Goal: Task Accomplishment & Management: Manage account settings

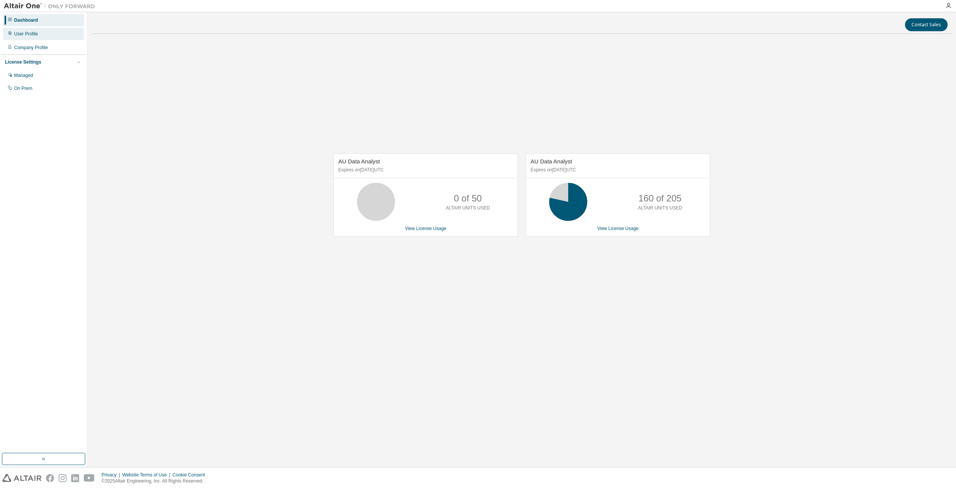
click at [31, 30] on div "User Profile" at bounding box center [43, 34] width 81 height 12
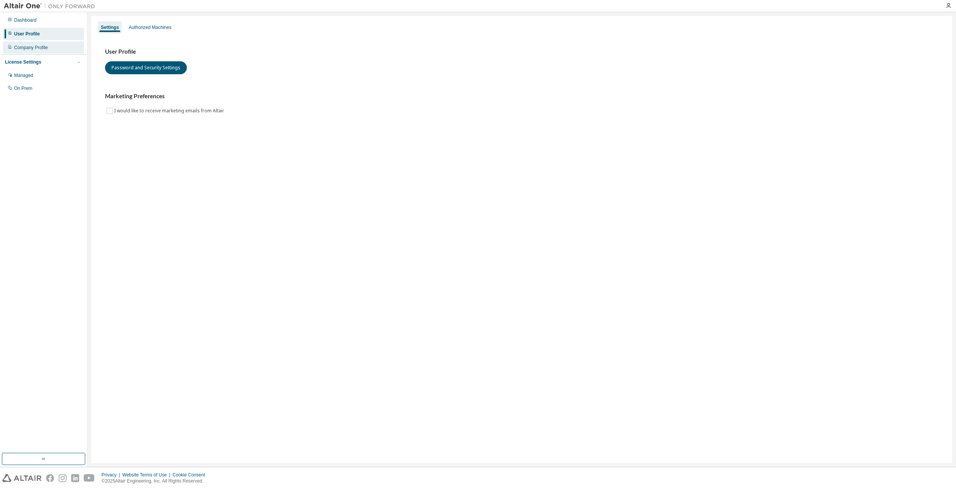
click at [31, 45] on div "Company Profile" at bounding box center [31, 48] width 34 height 6
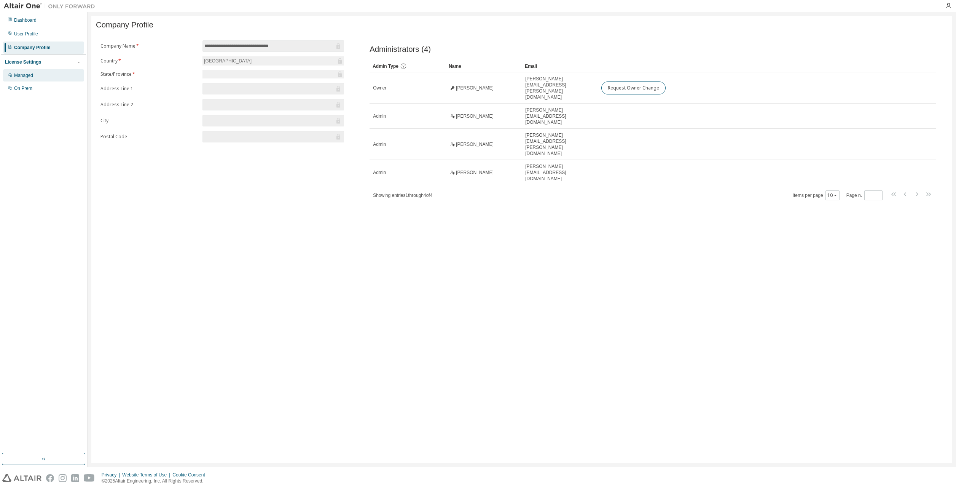
click at [33, 74] on div "Managed" at bounding box center [43, 75] width 81 height 12
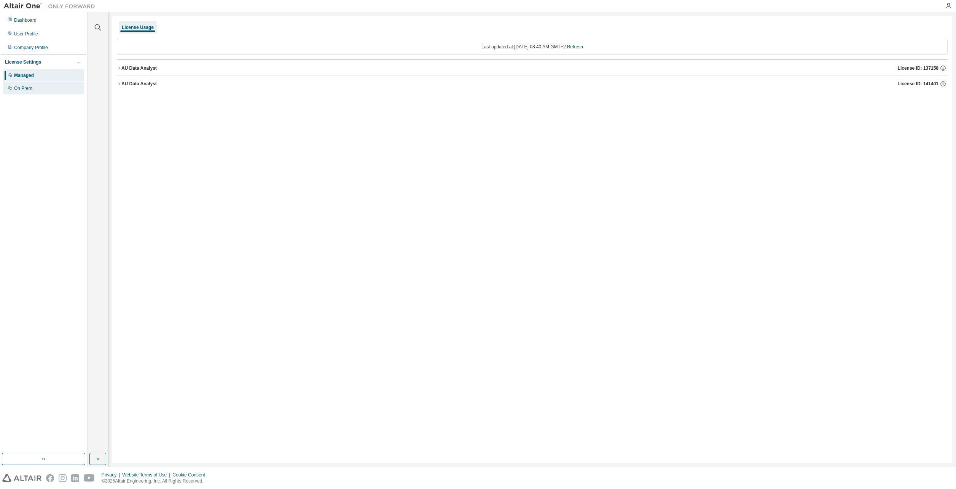
click at [26, 87] on div "On Prem" at bounding box center [23, 88] width 18 height 6
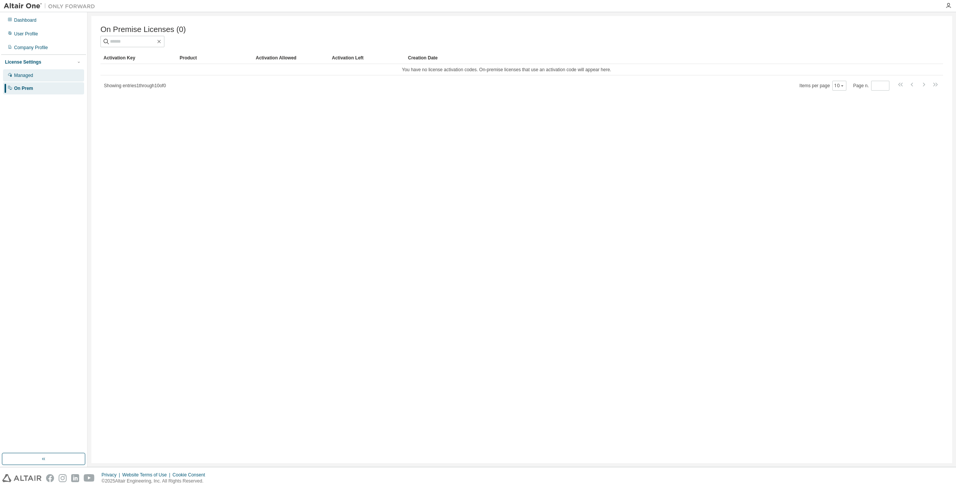
click at [28, 74] on div "Managed" at bounding box center [23, 75] width 19 height 6
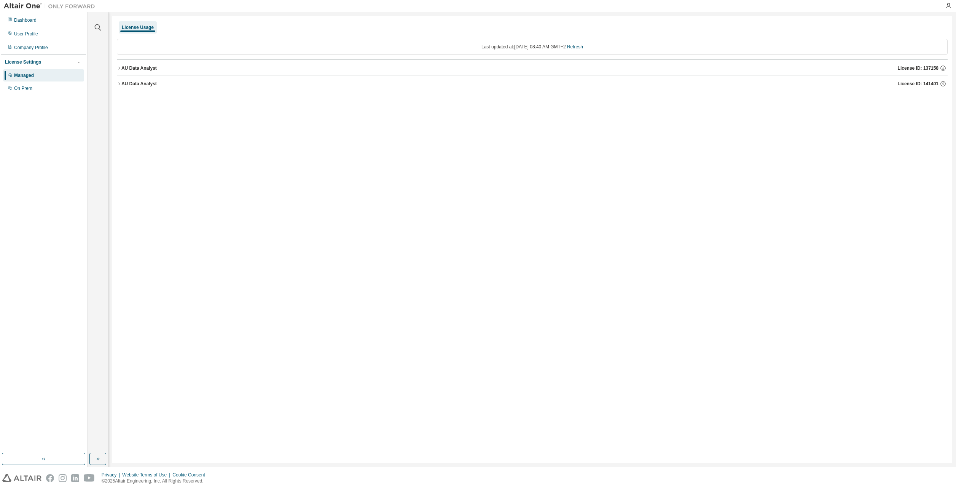
click at [121, 83] on icon "button" at bounding box center [119, 83] width 5 height 5
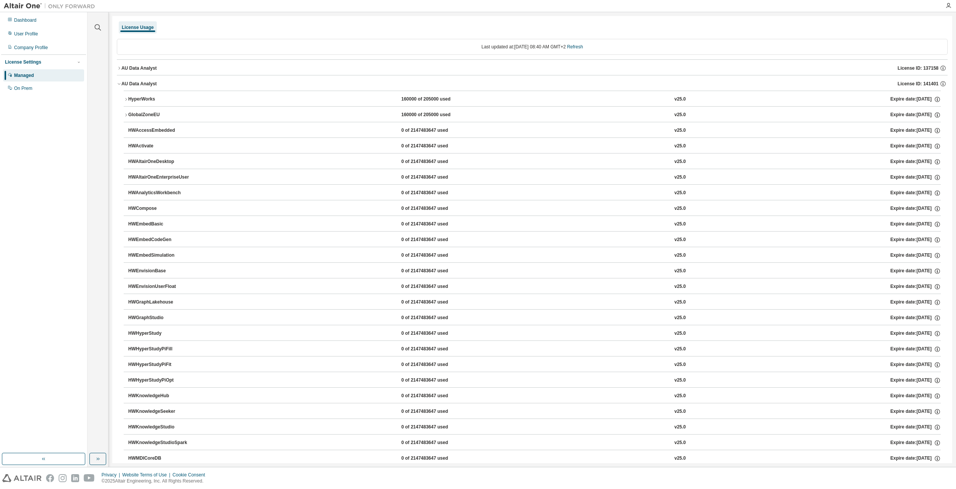
click at [121, 82] on icon "button" at bounding box center [119, 83] width 5 height 5
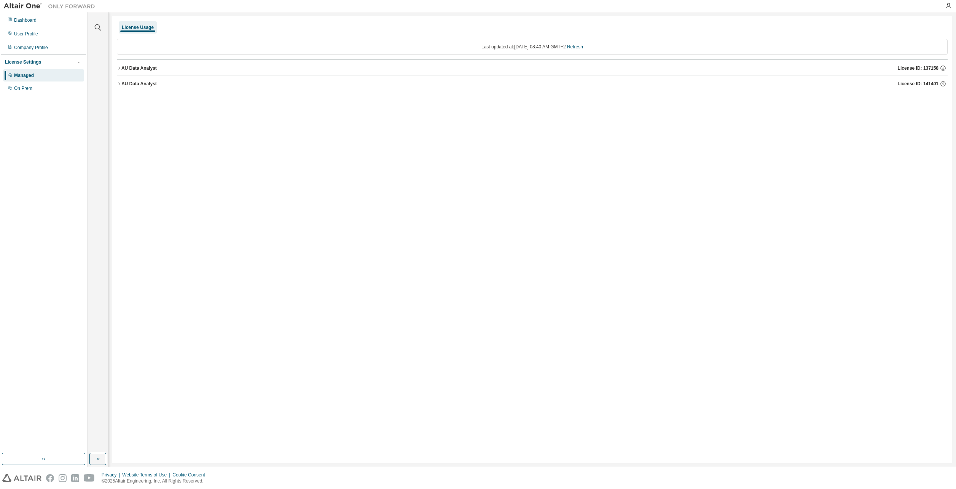
click at [121, 69] on div "AU Data Analyst" at bounding box center [138, 68] width 35 height 6
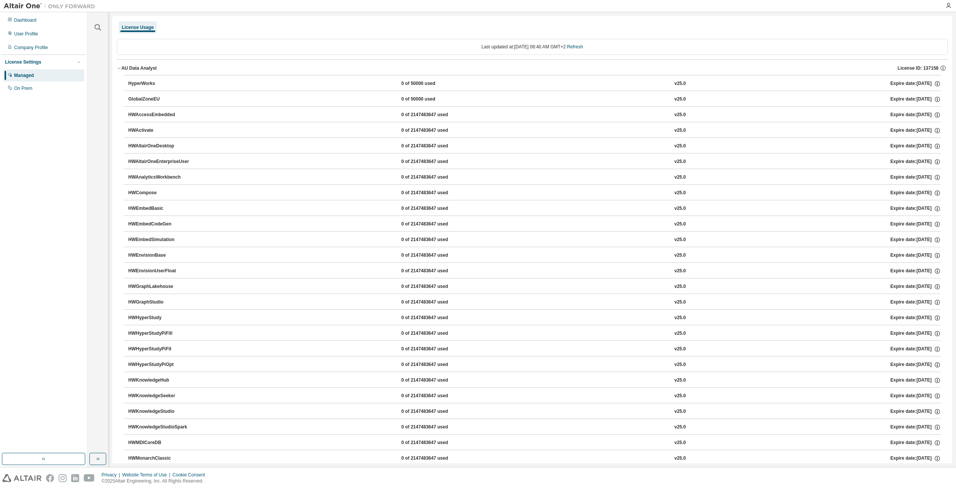
click at [121, 69] on div "AU Data Analyst" at bounding box center [138, 68] width 35 height 6
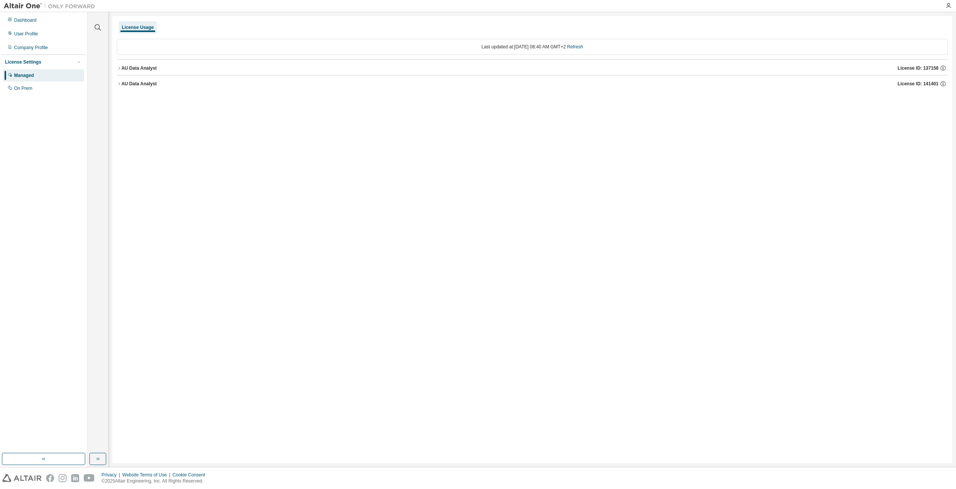
click at [939, 65] on div "License ID: 137158" at bounding box center [923, 68] width 50 height 7
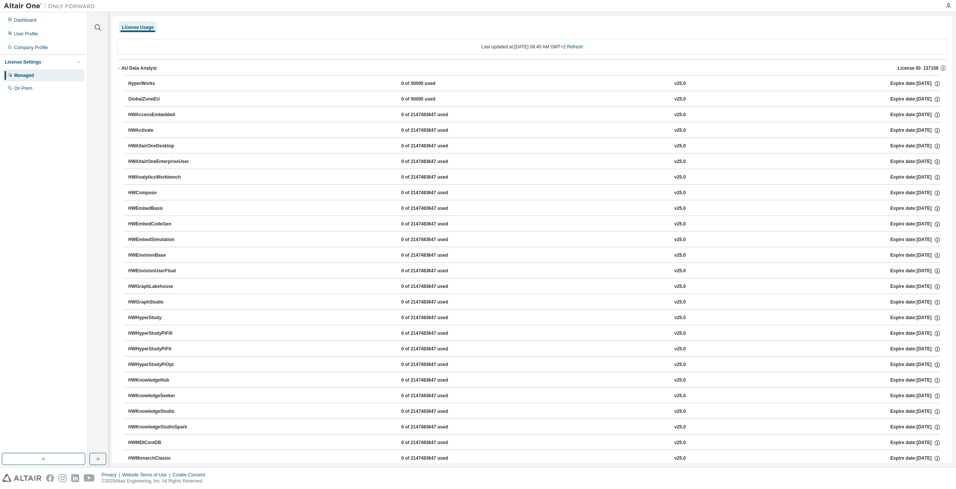
click at [941, 65] on icon "button" at bounding box center [943, 67] width 5 height 5
click at [118, 21] on div "License Usage" at bounding box center [532, 28] width 831 height 14
click at [32, 28] on div "User Profile" at bounding box center [43, 34] width 81 height 12
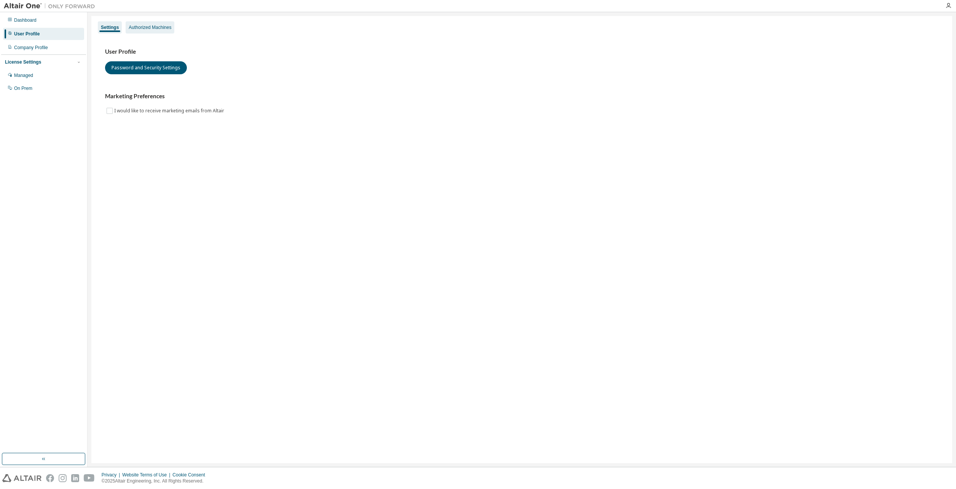
click at [150, 27] on div "Authorized Machines" at bounding box center [150, 27] width 43 height 6
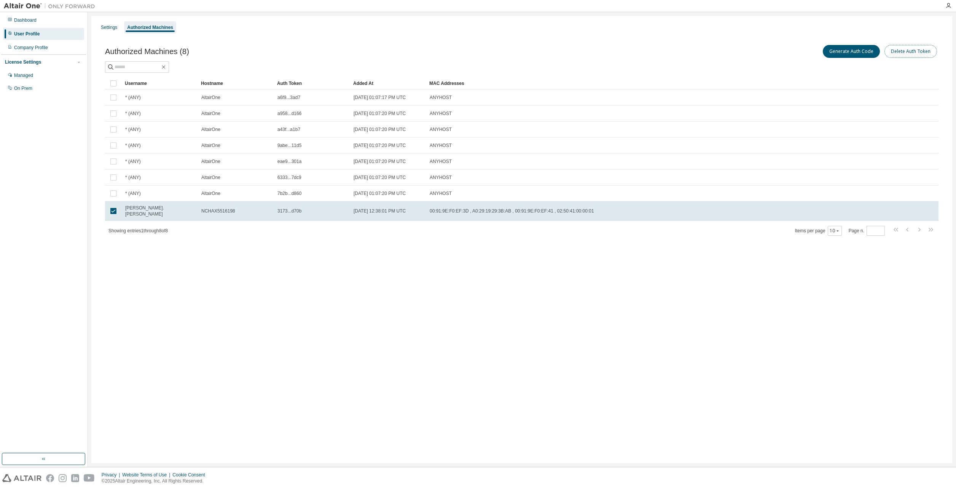
click at [913, 51] on button "Delete Auth Token" at bounding box center [911, 51] width 53 height 13
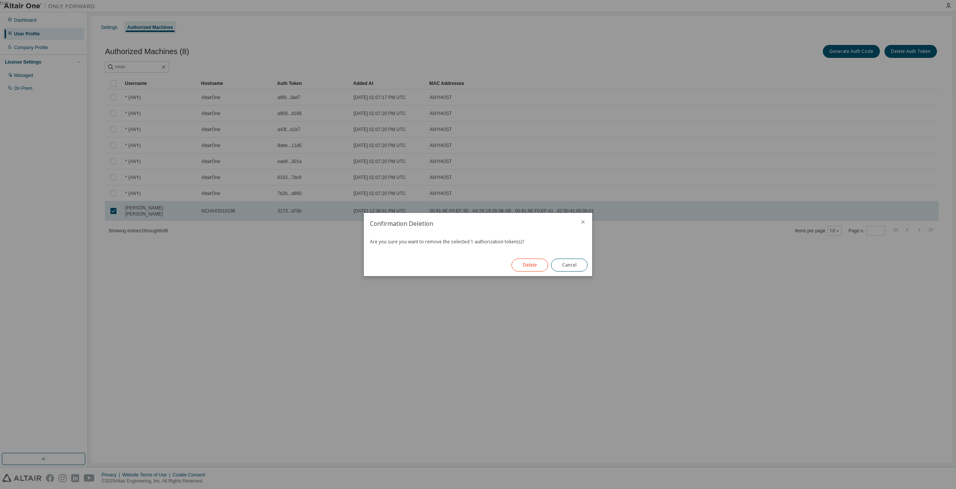
click at [533, 264] on button "Delete" at bounding box center [530, 264] width 37 height 13
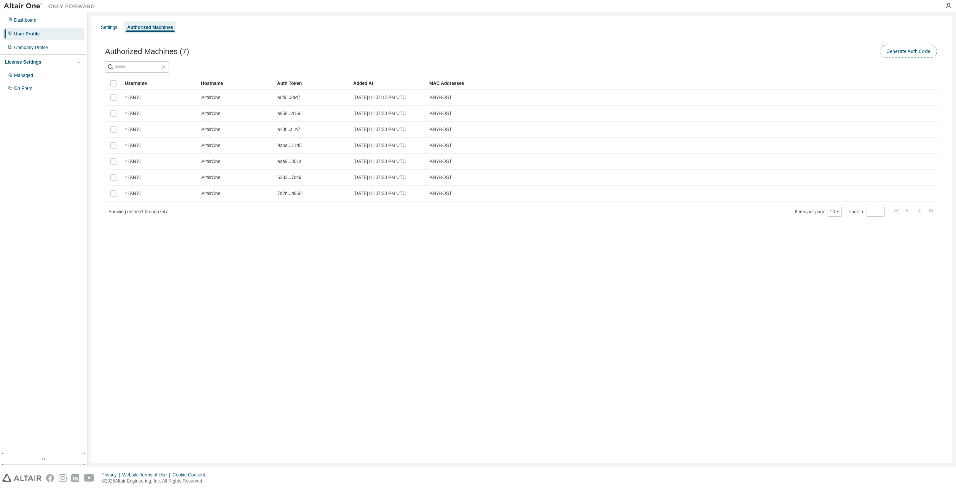
click at [909, 48] on button "Generate Auth Code" at bounding box center [908, 51] width 57 height 13
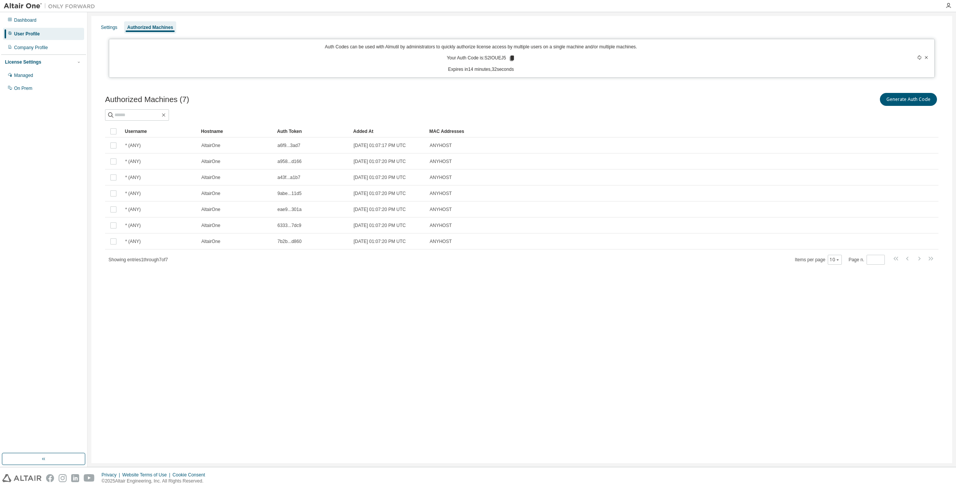
click at [487, 59] on p "Your Auth Code is: S2IOUEJ5" at bounding box center [481, 58] width 69 height 7
drag, startPoint x: 485, startPoint y: 59, endPoint x: 504, endPoint y: 59, distance: 18.7
click at [504, 59] on p "Your Auth Code is: S2IOUEJ5" at bounding box center [481, 58] width 69 height 7
copy p "S2IOUEJ5"
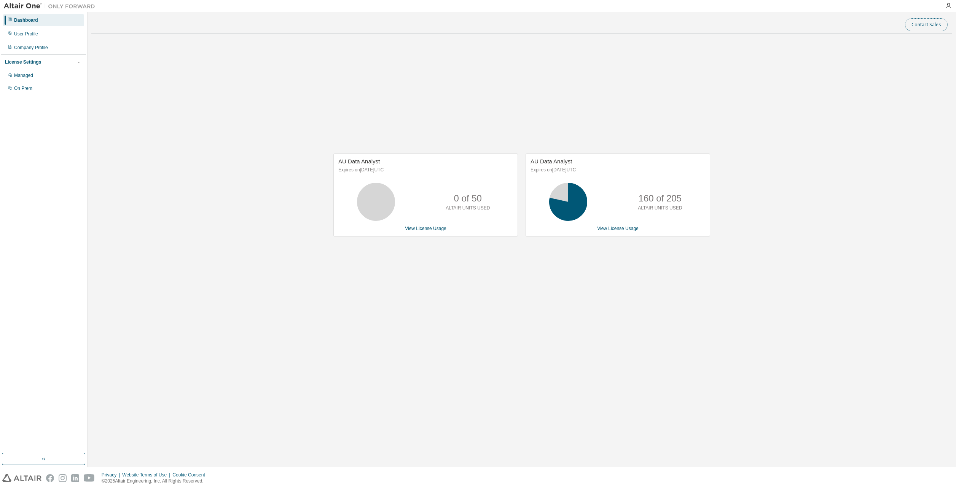
click at [935, 28] on button "Contact Sales" at bounding box center [926, 24] width 43 height 13
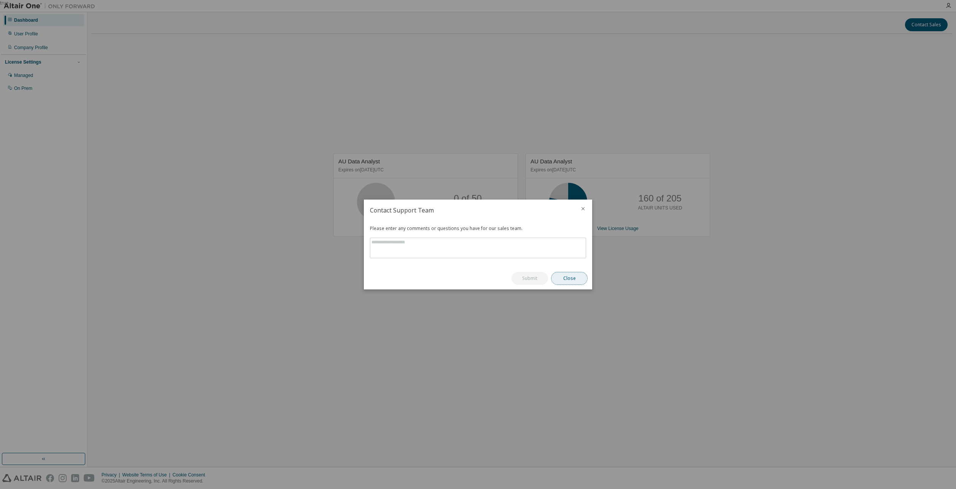
click at [561, 280] on button "Close" at bounding box center [569, 278] width 37 height 13
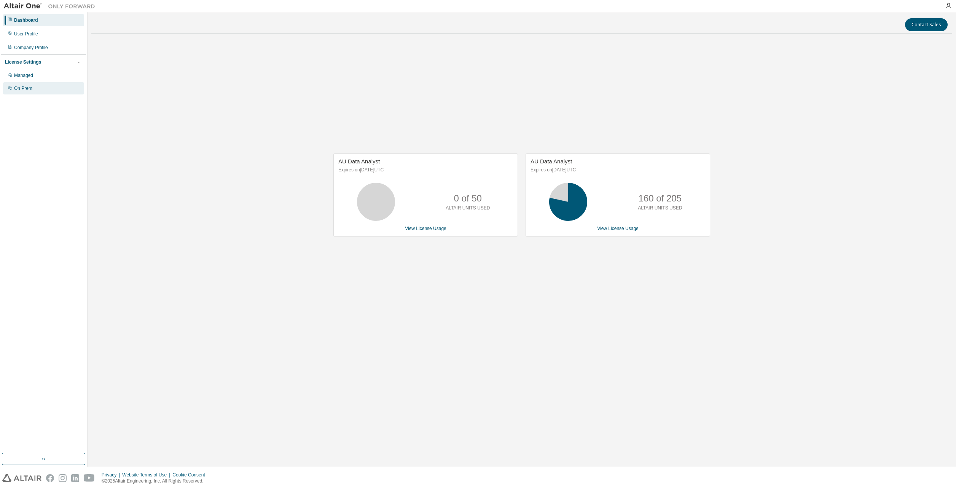
click at [34, 88] on div "On Prem" at bounding box center [43, 88] width 81 height 12
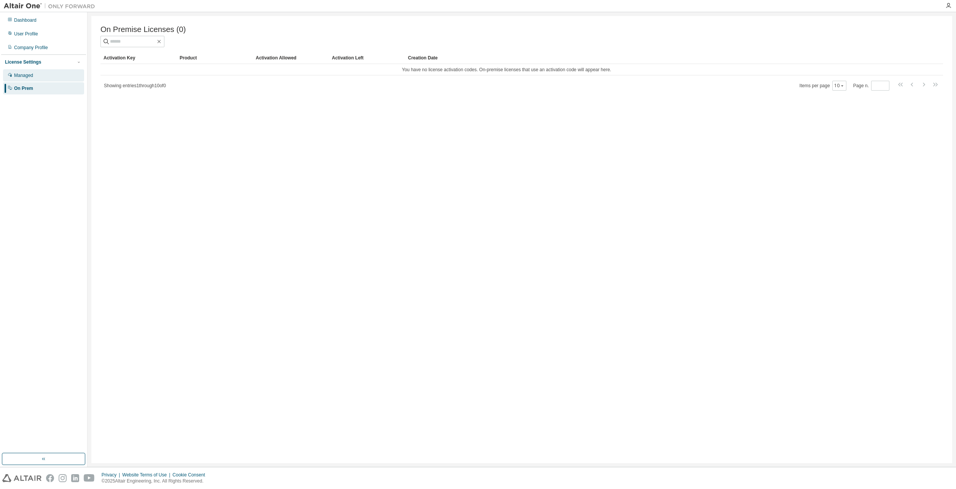
click at [29, 73] on div "Managed" at bounding box center [23, 75] width 19 height 6
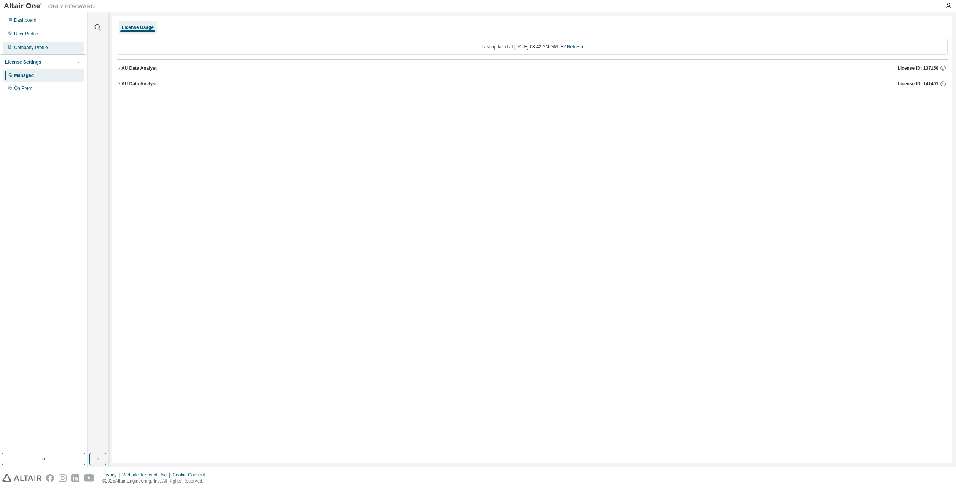
click at [27, 46] on div "Company Profile" at bounding box center [31, 48] width 34 height 6
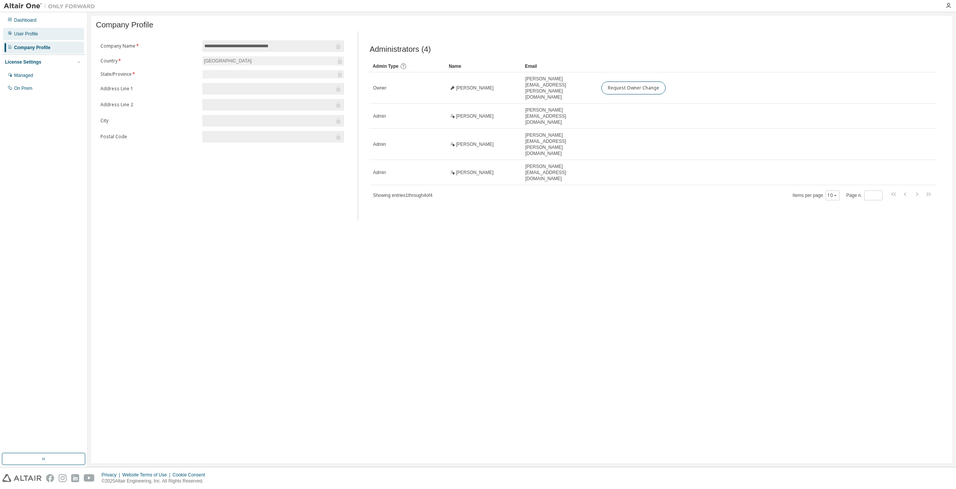
click at [27, 35] on div "User Profile" at bounding box center [26, 34] width 24 height 6
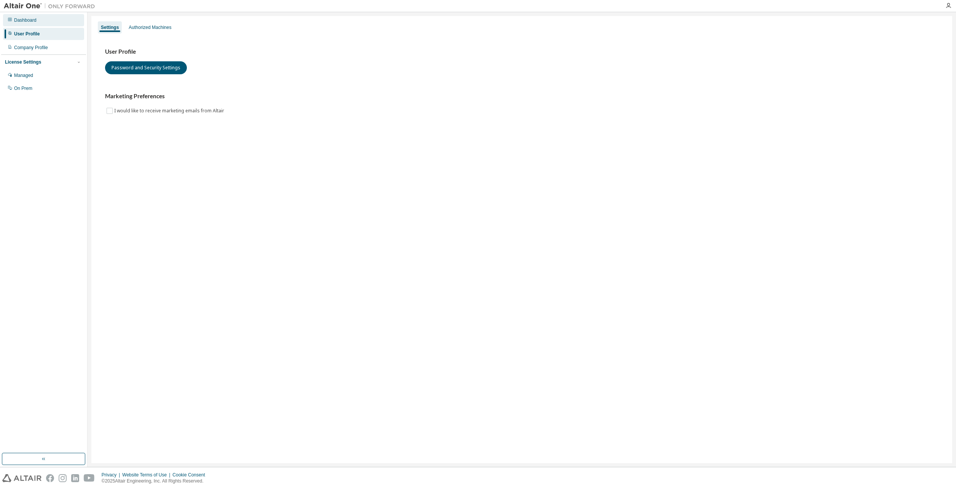
click at [30, 23] on div "Dashboard" at bounding box center [25, 20] width 22 height 6
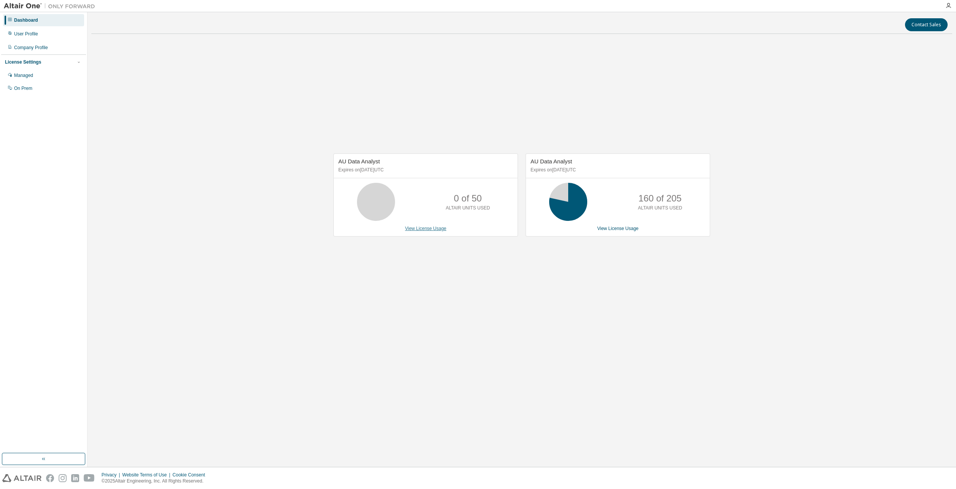
click at [430, 227] on link "View License Usage" at bounding box center [425, 228] width 41 height 5
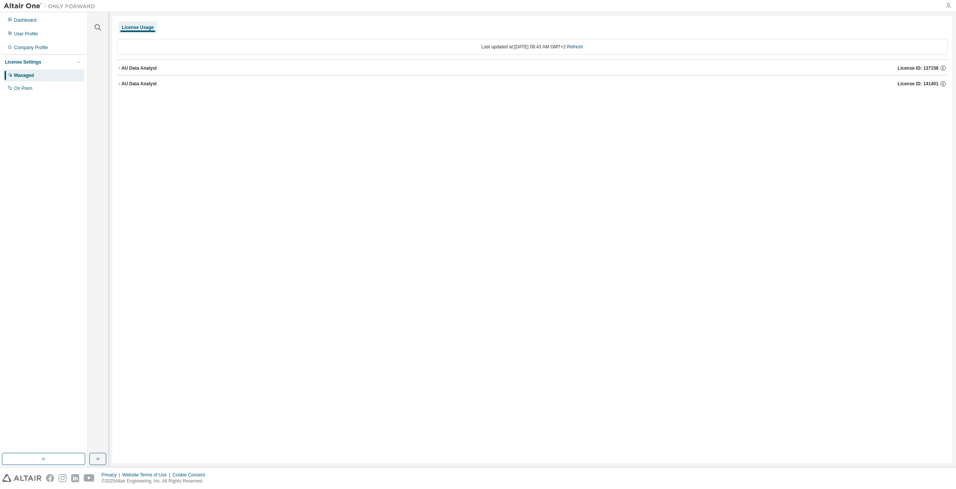
click at [948, 5] on icon "button" at bounding box center [949, 6] width 6 height 6
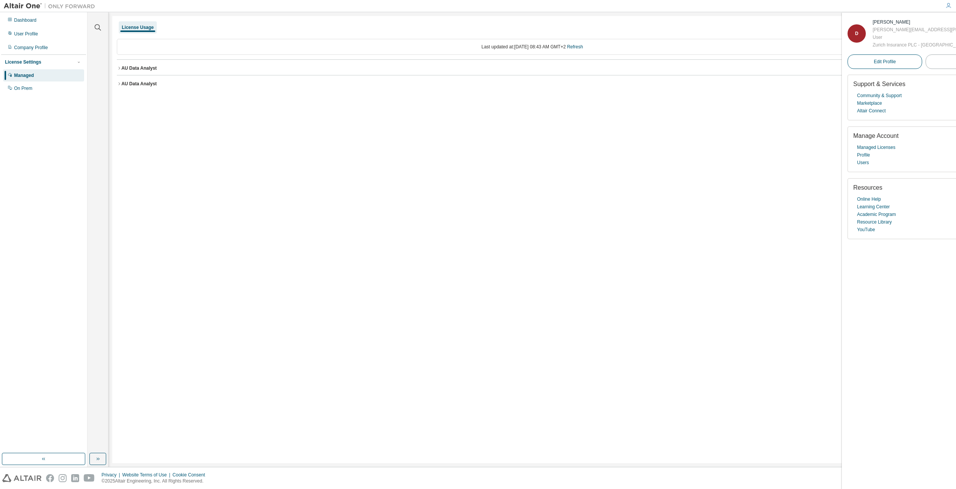
click at [866, 67] on link "Edit Profile" at bounding box center [885, 61] width 75 height 14
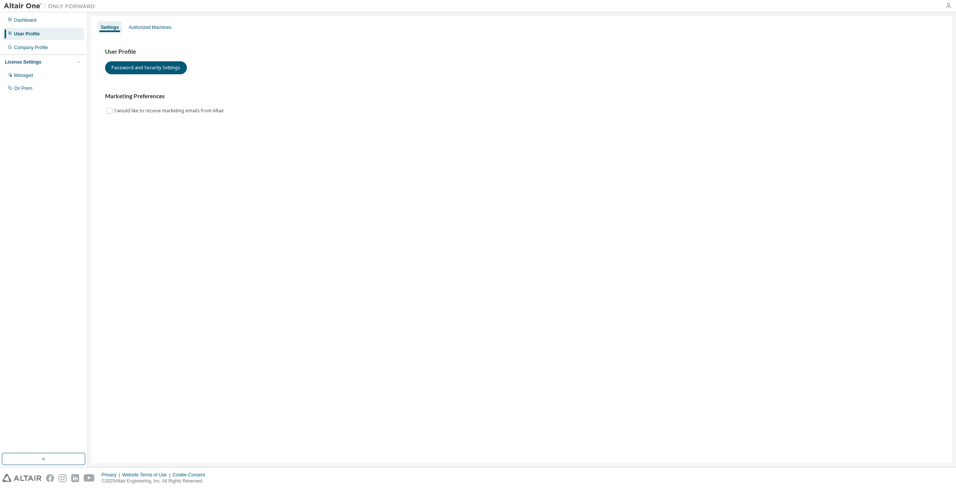
click at [951, 5] on icon "button" at bounding box center [949, 6] width 6 height 6
click at [891, 146] on link "Managed Licenses" at bounding box center [876, 148] width 38 height 8
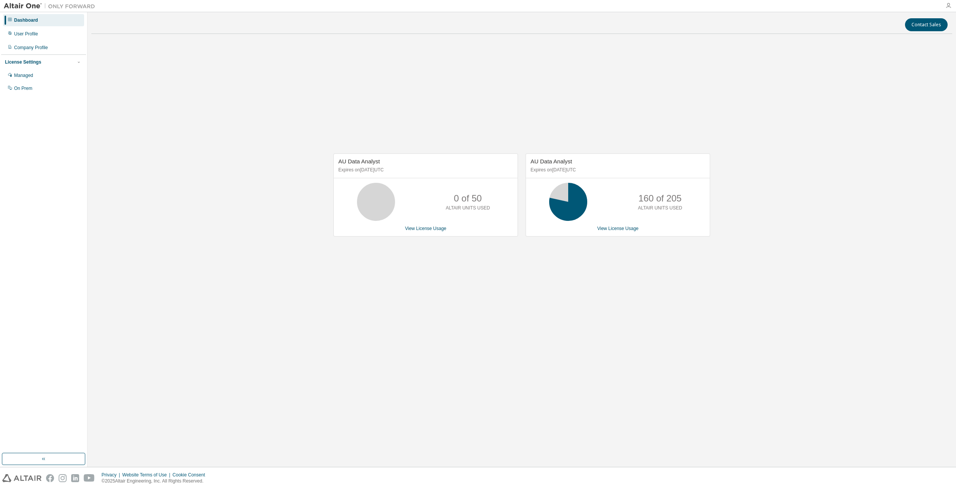
click at [947, 8] on icon "button" at bounding box center [949, 6] width 6 height 6
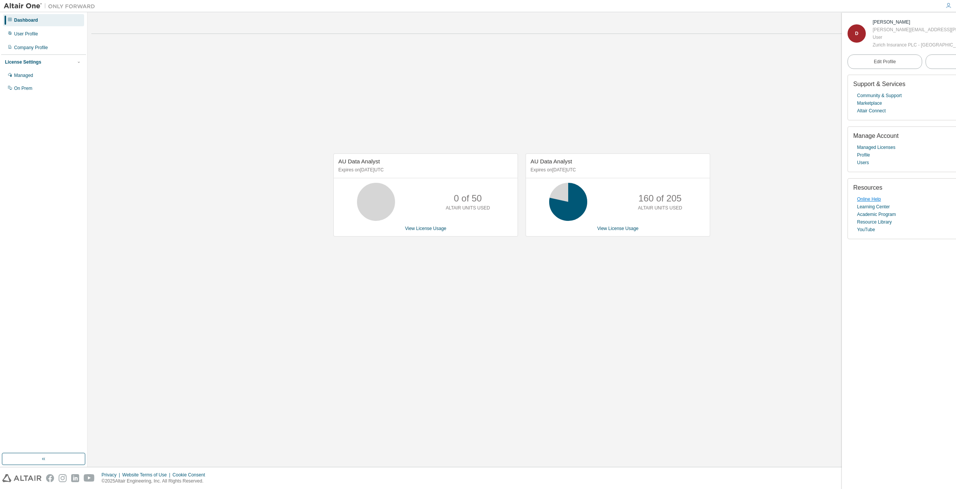
click at [880, 199] on link "Online Help" at bounding box center [869, 199] width 24 height 8
click at [702, 76] on div "AU Data Analyst Expires on February 14, 2026 UTC 0 of 50 ALTAIR UNITS USED View…" at bounding box center [521, 199] width 861 height 318
click at [35, 71] on div "Managed" at bounding box center [43, 75] width 81 height 12
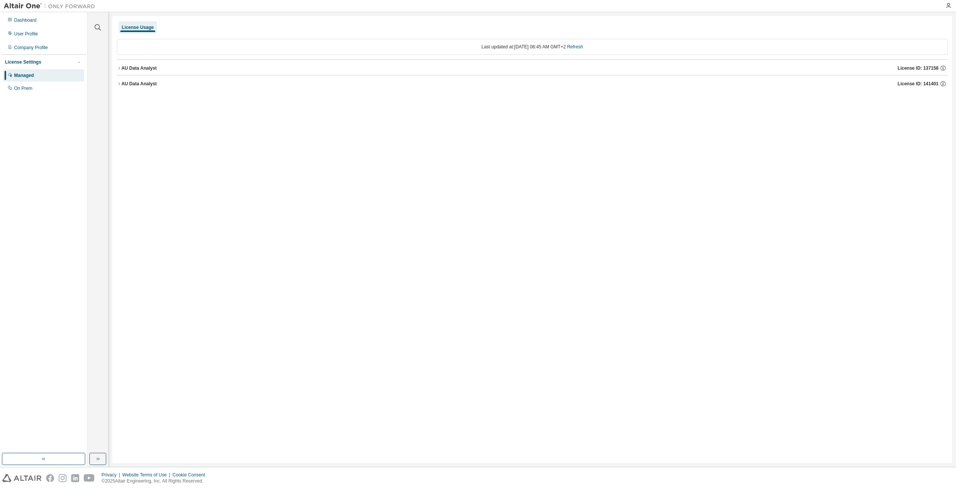
click at [41, 73] on div "Managed" at bounding box center [43, 75] width 81 height 12
click at [32, 59] on div "License Settings" at bounding box center [43, 62] width 77 height 7
click at [30, 62] on div "License Settings" at bounding box center [23, 62] width 36 height 6
click at [27, 87] on div "On Prem" at bounding box center [23, 88] width 18 height 6
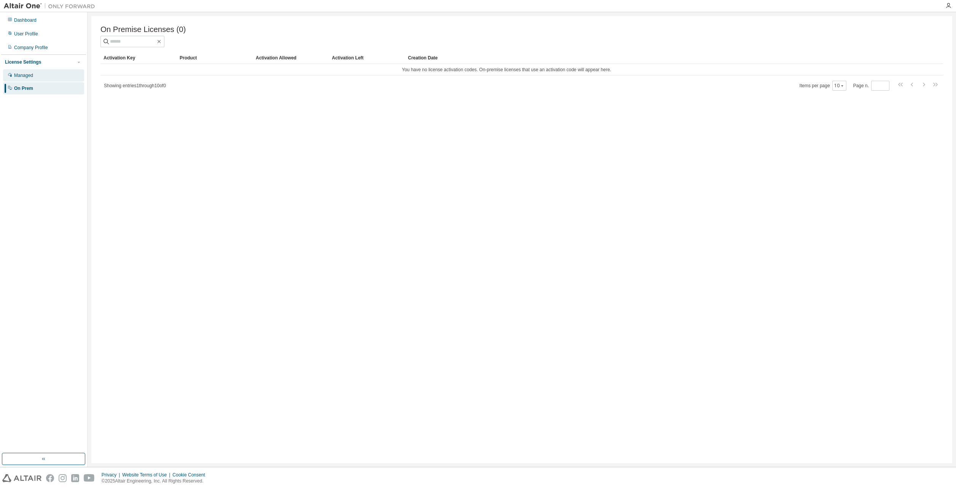
click at [32, 77] on div "Managed" at bounding box center [23, 75] width 19 height 6
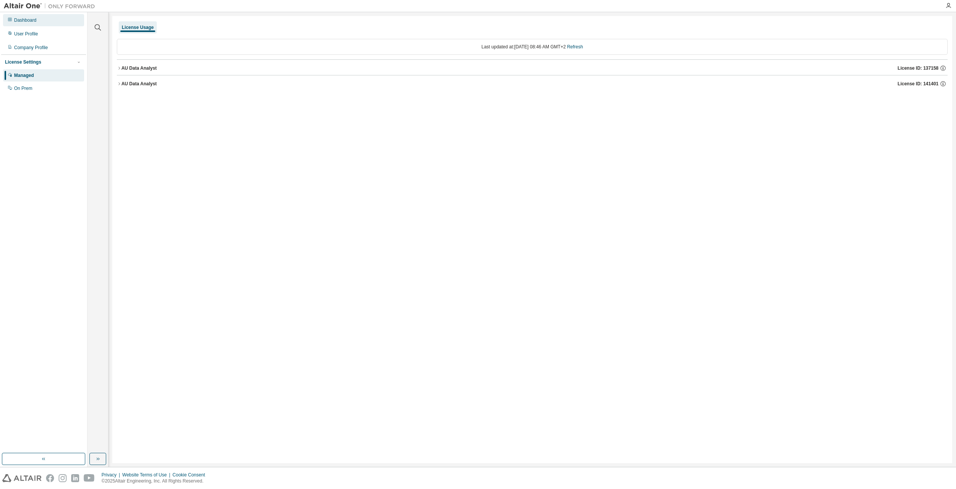
click at [30, 19] on div "Dashboard" at bounding box center [25, 20] width 22 height 6
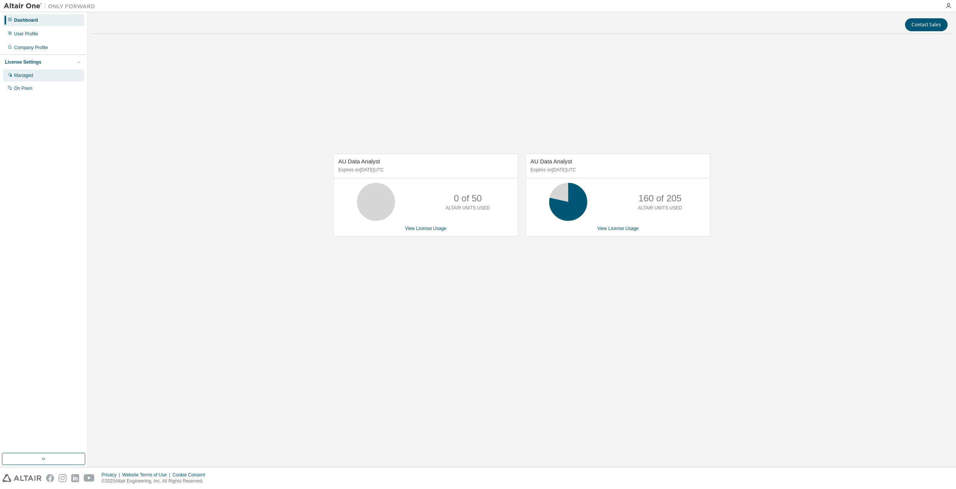
click at [38, 76] on div "Managed" at bounding box center [43, 75] width 81 height 12
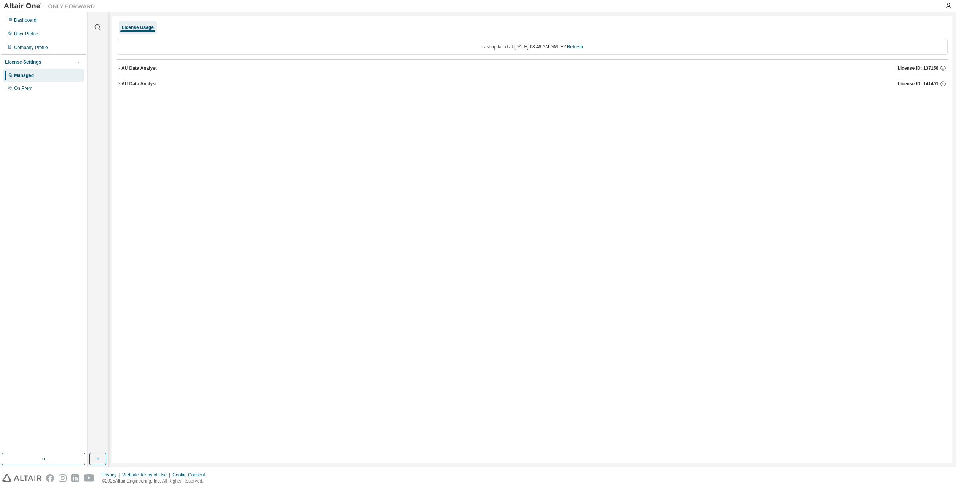
click at [121, 69] on icon "button" at bounding box center [119, 68] width 5 height 5
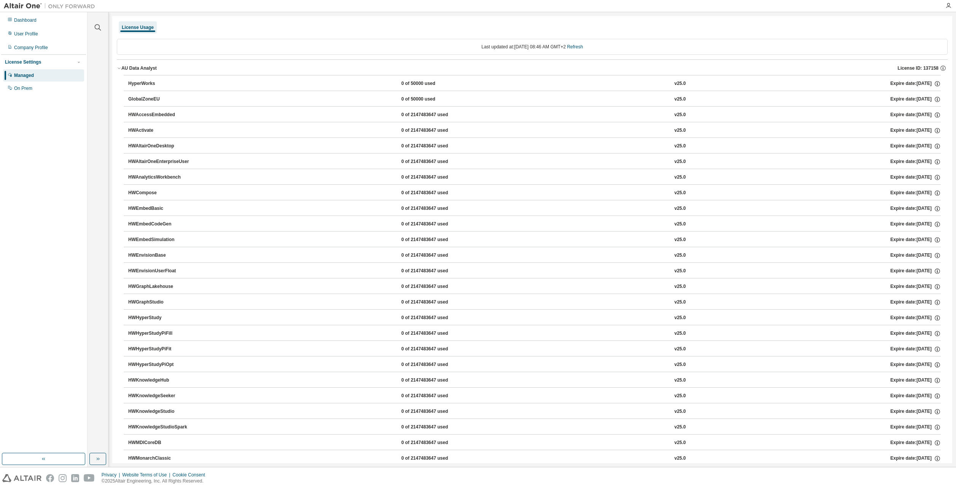
click at [121, 69] on icon "button" at bounding box center [119, 68] width 5 height 5
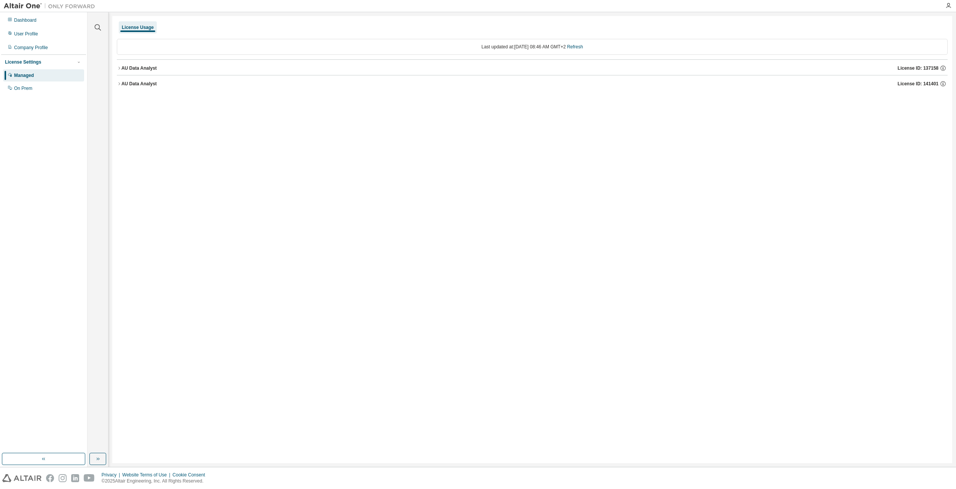
click at [120, 83] on icon "button" at bounding box center [119, 83] width 5 height 5
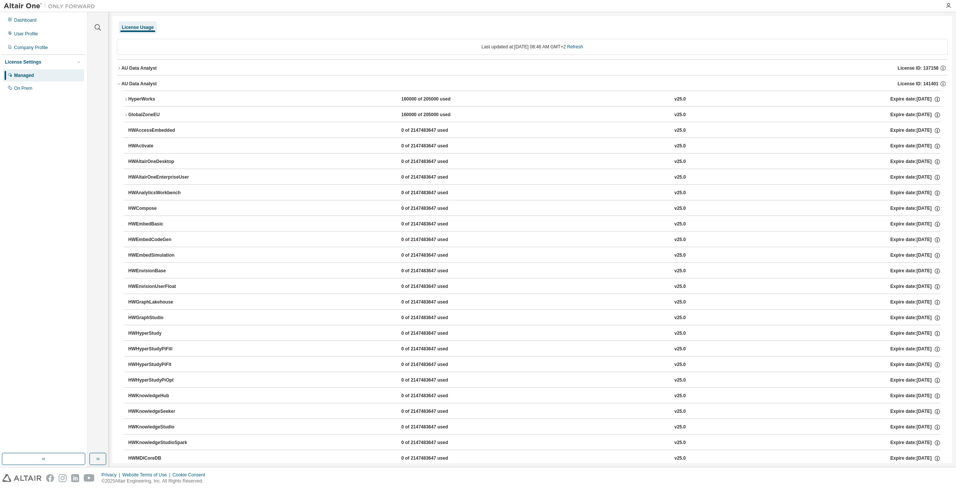
click at [954, 2] on div at bounding box center [948, 5] width 15 height 11
click at [950, 5] on icon "button" at bounding box center [949, 6] width 6 height 6
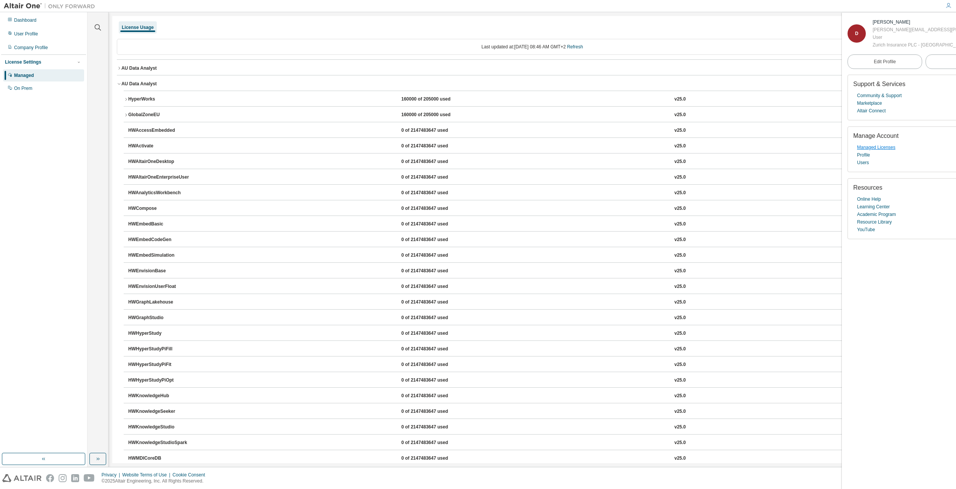
click at [869, 148] on link "Managed Licenses" at bounding box center [876, 148] width 38 height 8
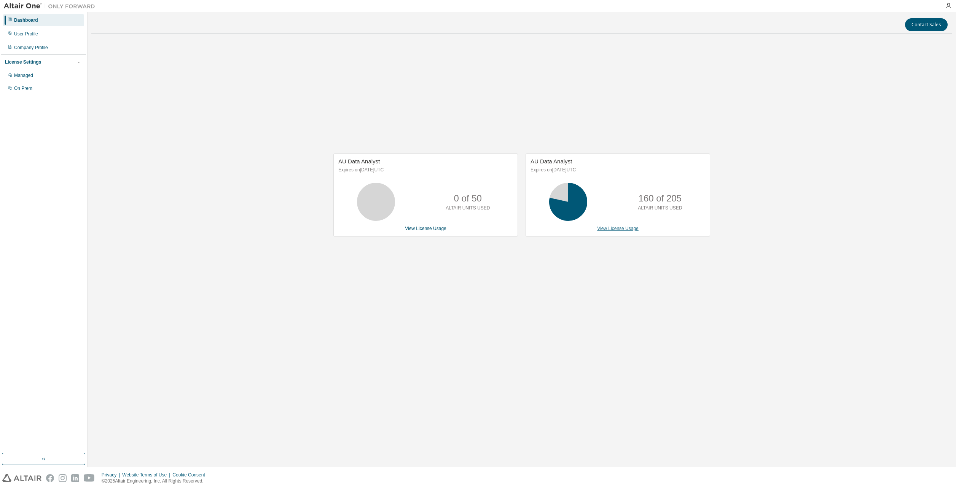
click at [610, 229] on link "View License Usage" at bounding box center [617, 228] width 41 height 5
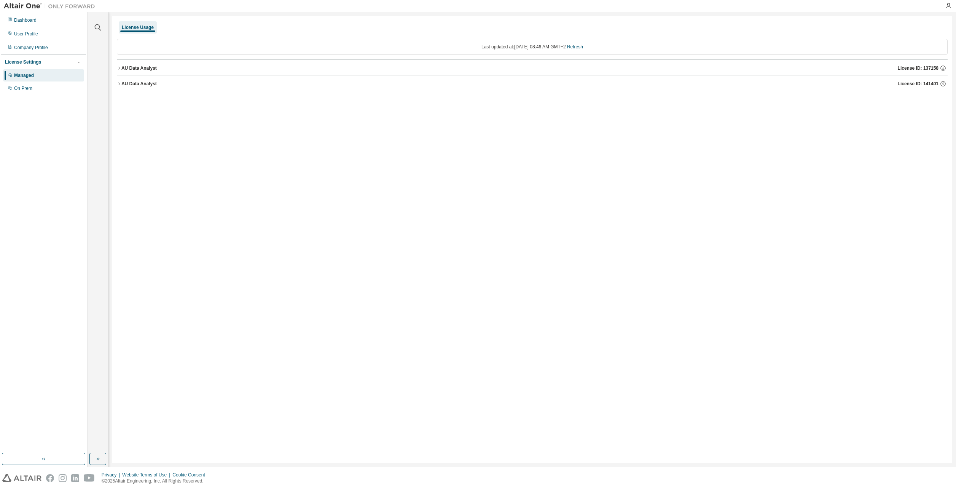
click at [222, 196] on div "License Usage Last updated at: Tue 2025-09-02 08:46 AM GMT+2 Refresh AU Data An…" at bounding box center [532, 239] width 840 height 447
click at [63, 5] on img at bounding box center [51, 6] width 95 height 8
click at [24, 7] on img at bounding box center [51, 6] width 95 height 8
click at [24, 19] on div "Dashboard" at bounding box center [25, 20] width 22 height 6
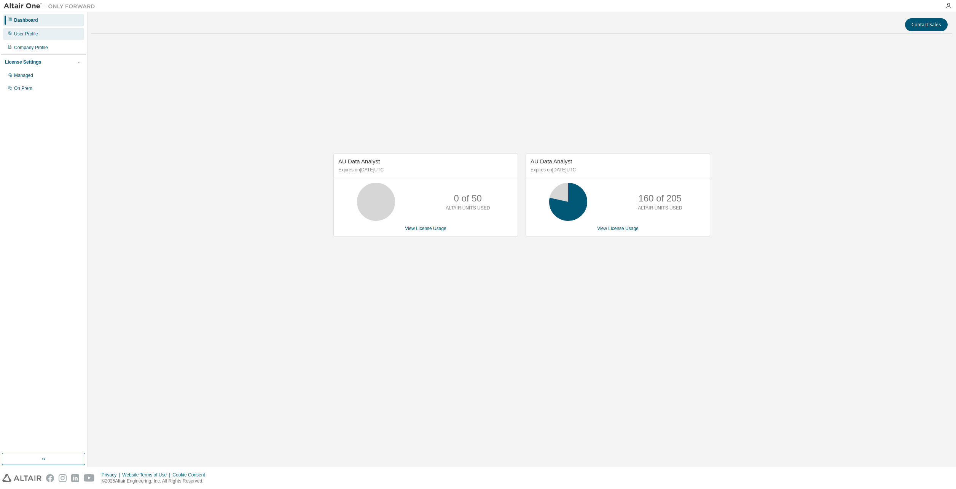
click at [24, 36] on div "User Profile" at bounding box center [26, 34] width 24 height 6
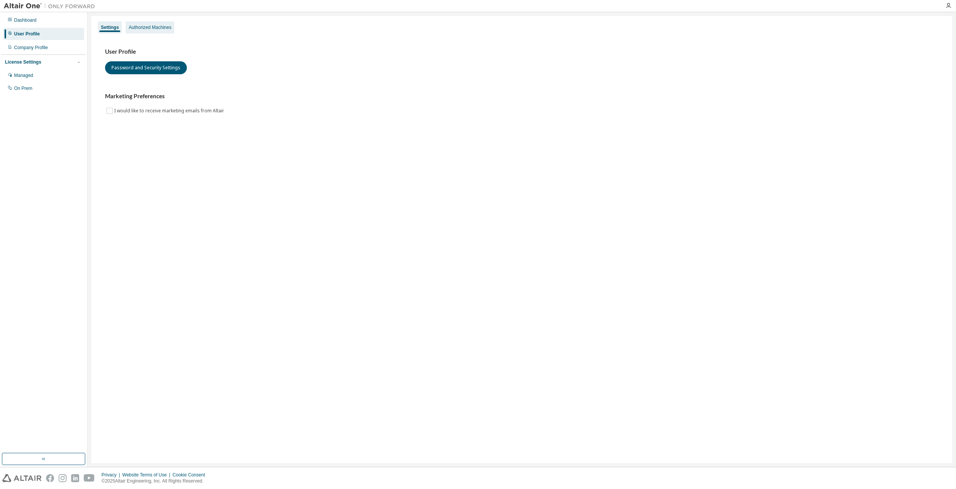
click at [158, 27] on div "Authorized Machines" at bounding box center [150, 27] width 43 height 6
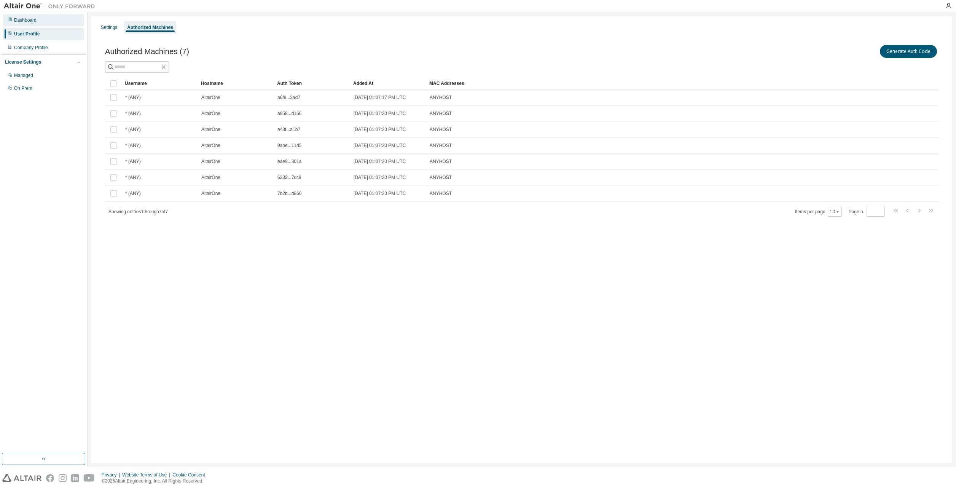
click at [26, 16] on div "Dashboard" at bounding box center [43, 20] width 81 height 12
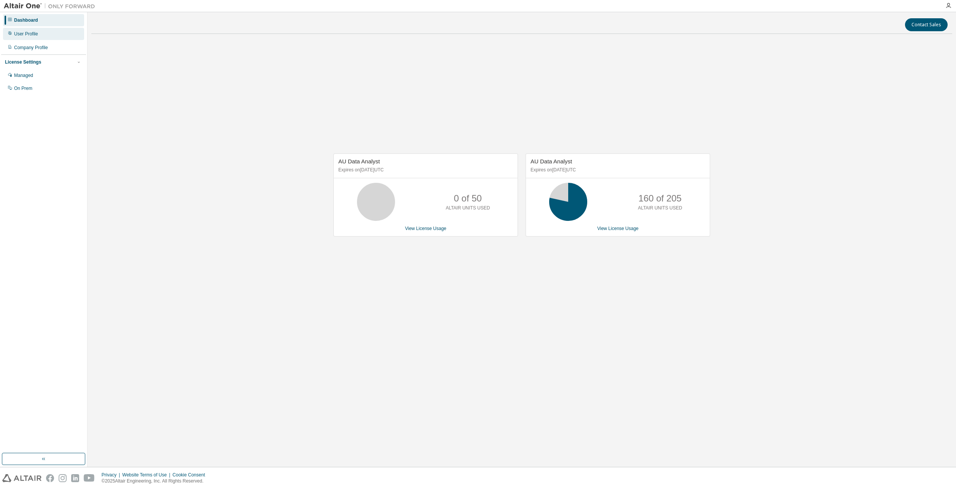
click at [27, 32] on div "User Profile" at bounding box center [26, 34] width 24 height 6
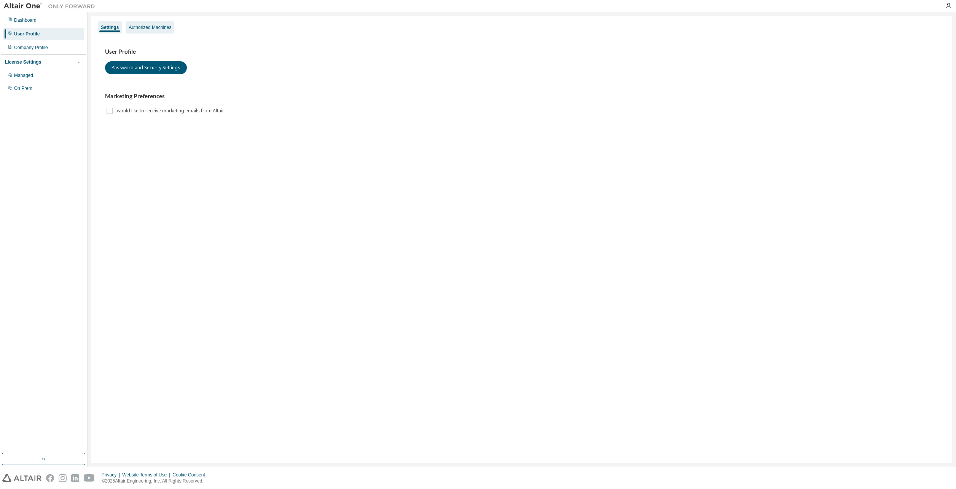
click at [148, 23] on div "Authorized Machines" at bounding box center [150, 27] width 49 height 12
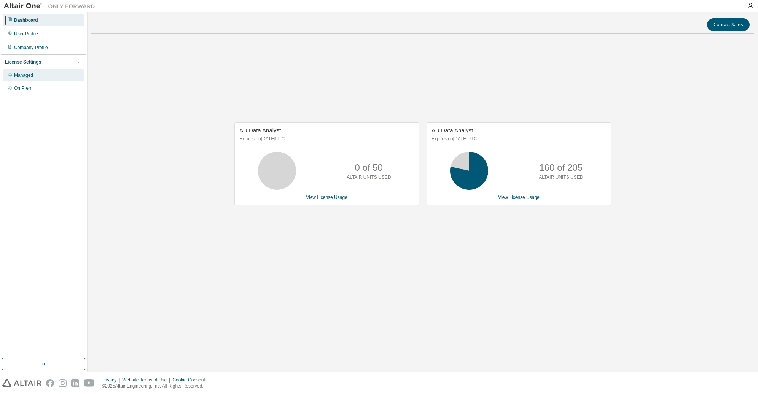
click at [29, 80] on div "Managed" at bounding box center [43, 75] width 81 height 12
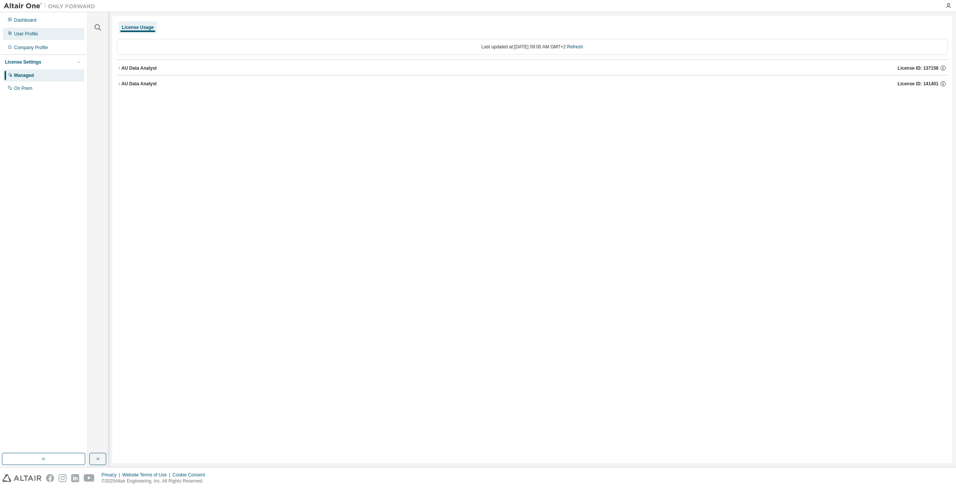
click at [30, 32] on div "User Profile" at bounding box center [26, 34] width 24 height 6
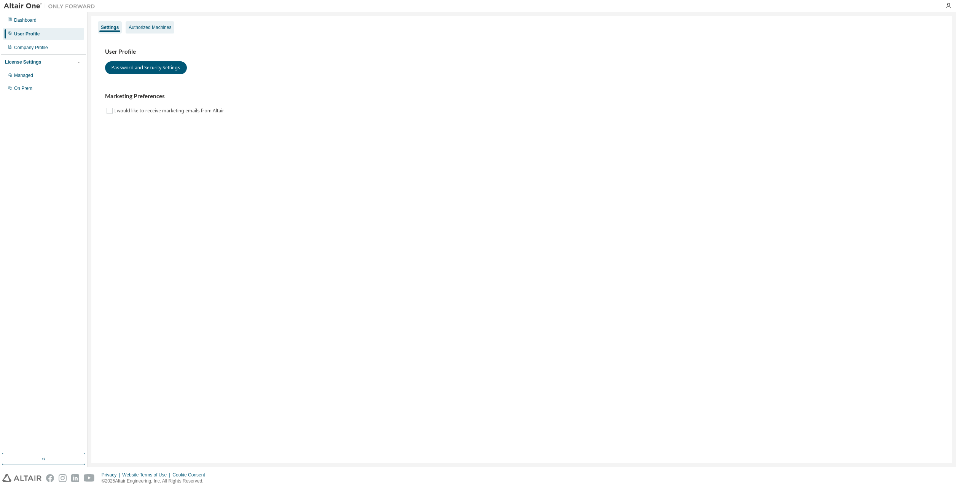
click at [132, 27] on div "Authorized Machines" at bounding box center [150, 27] width 43 height 6
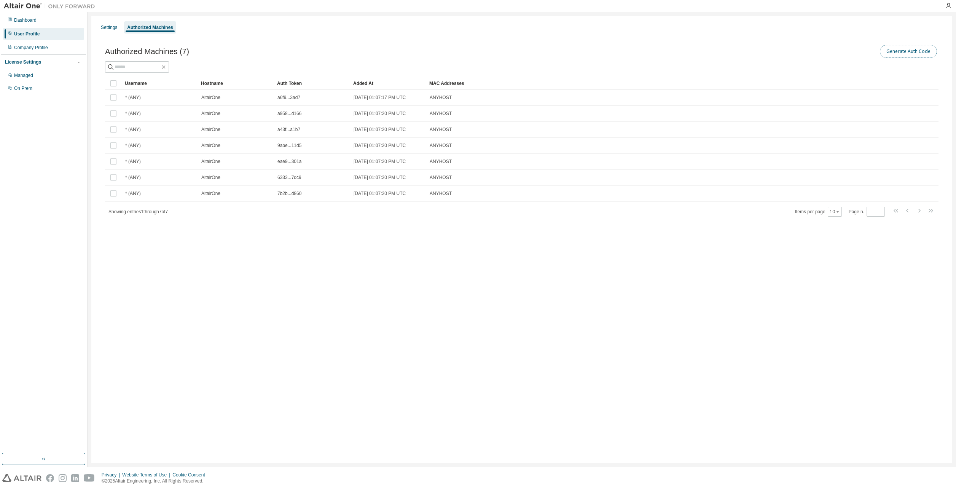
click at [758, 51] on button "Generate Auth Code" at bounding box center [908, 51] width 57 height 13
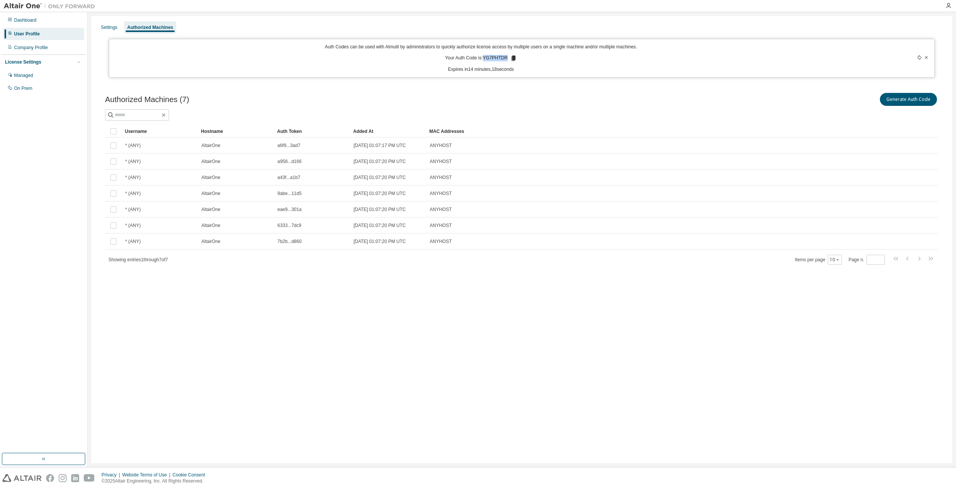
drag, startPoint x: 484, startPoint y: 58, endPoint x: 506, endPoint y: 58, distance: 22.1
click at [506, 58] on p "Your Auth Code is: YG7PHTDR" at bounding box center [481, 58] width 72 height 7
copy p "YG7PHTDR"
click at [40, 52] on div "Company Profile" at bounding box center [43, 47] width 81 height 12
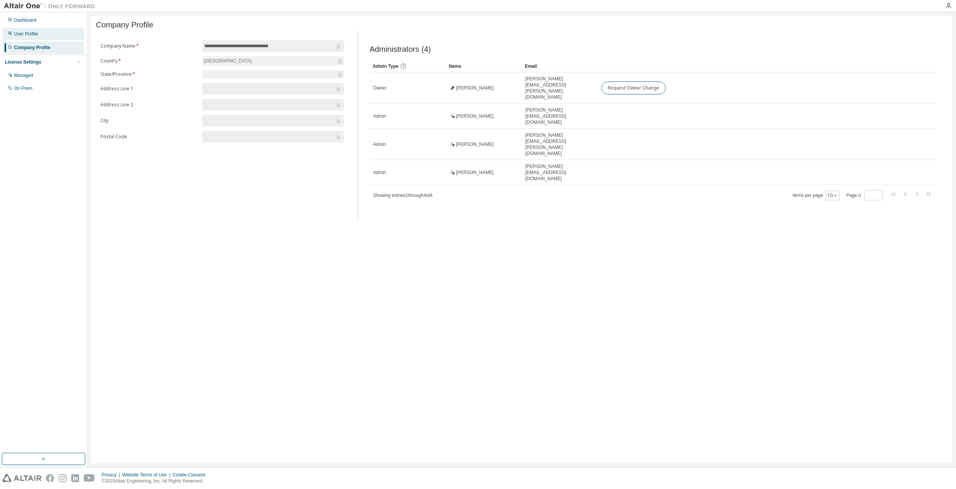
click at [24, 30] on div "User Profile" at bounding box center [43, 34] width 81 height 12
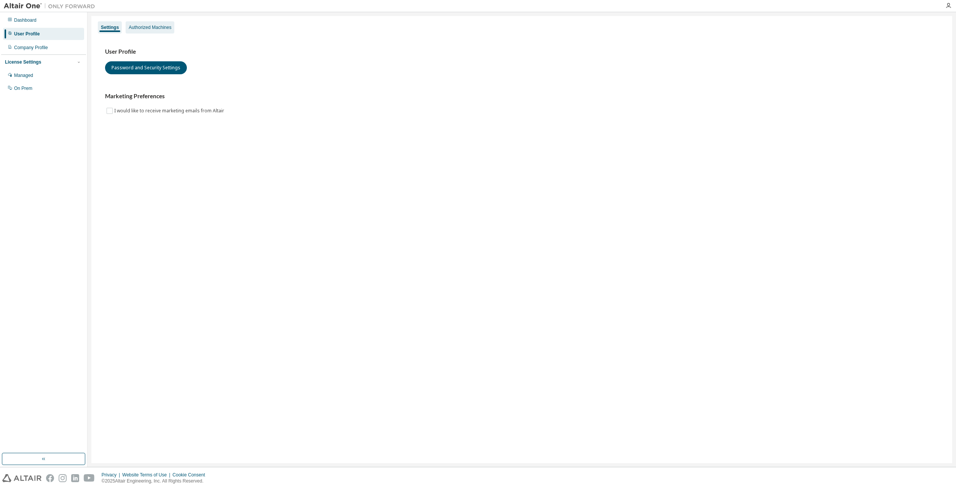
click at [133, 26] on div "Authorized Machines" at bounding box center [150, 27] width 43 height 6
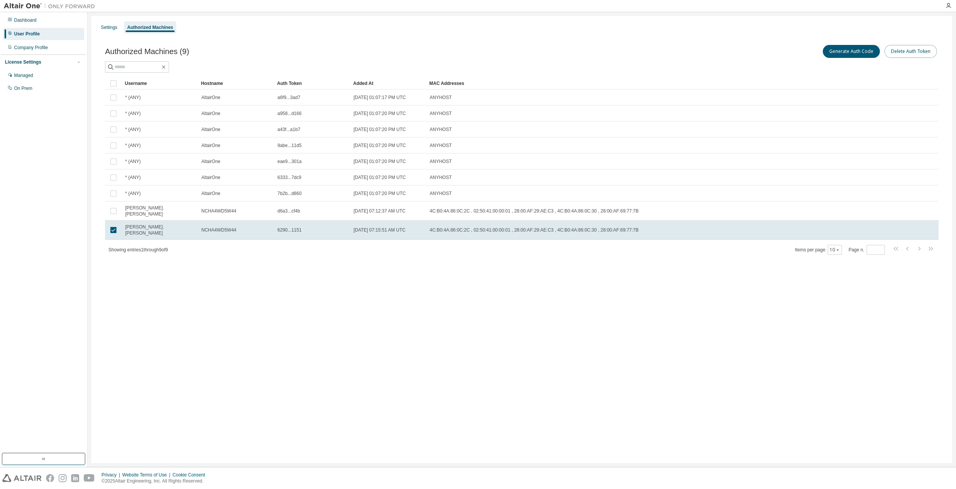
click at [758, 55] on button "Delete Auth Token" at bounding box center [911, 51] width 53 height 13
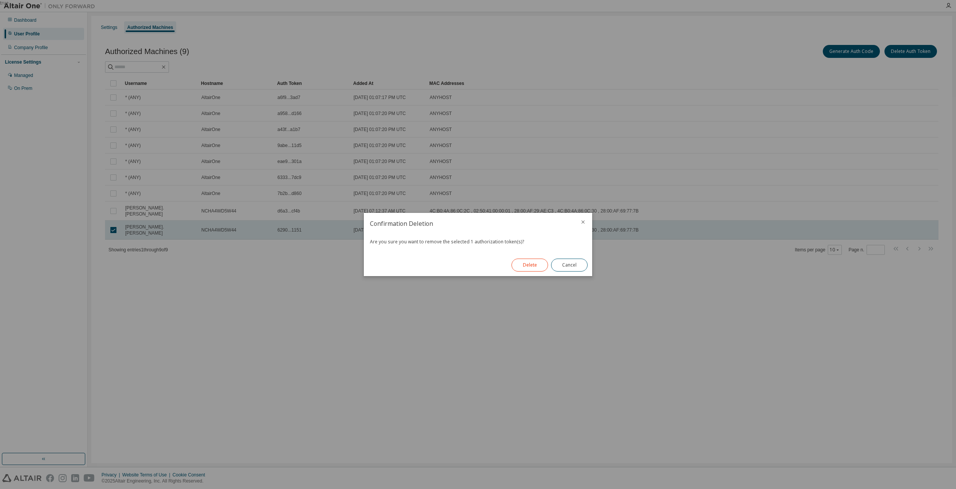
click at [522, 266] on button "Delete" at bounding box center [530, 264] width 37 height 13
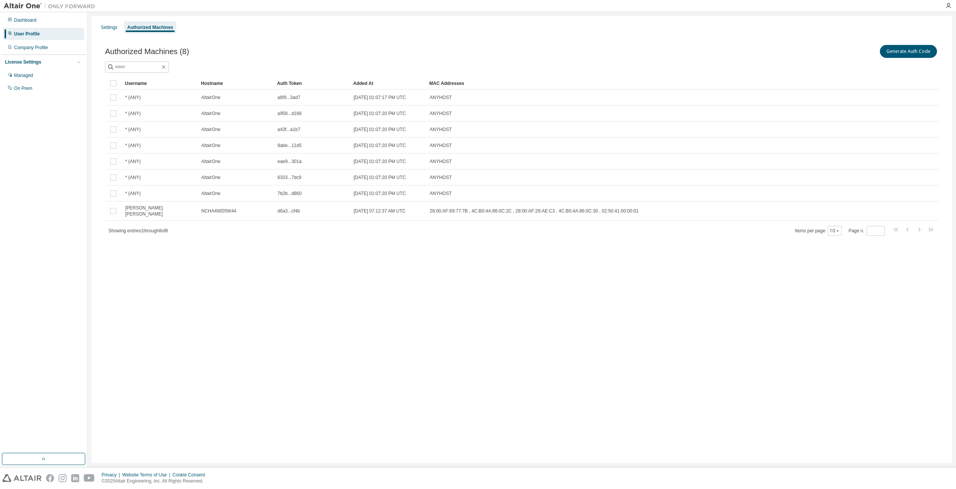
click at [385, 276] on div "Settings Authorized Machines Authorized Machines (8) Generate Auth Code Clear L…" at bounding box center [521, 239] width 861 height 447
click at [29, 79] on div "Managed" at bounding box center [43, 75] width 81 height 12
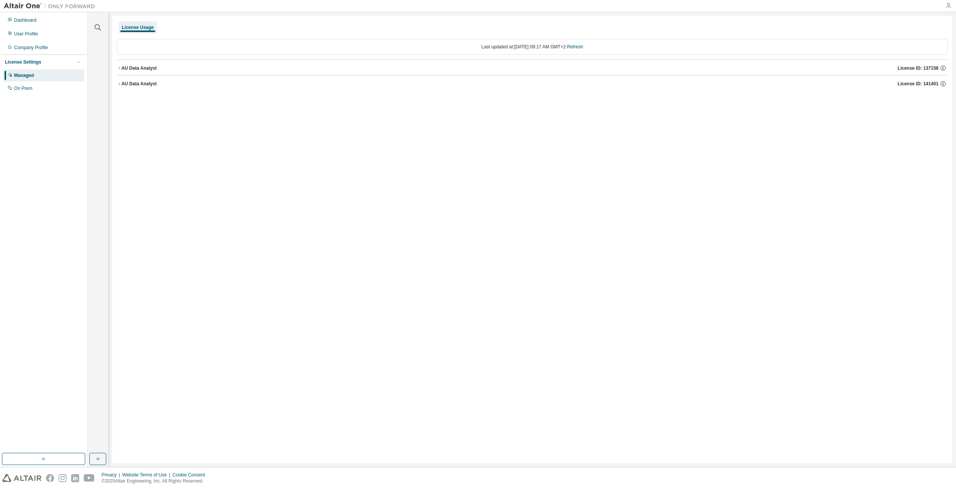
click at [758, 7] on icon "button" at bounding box center [949, 6] width 6 height 6
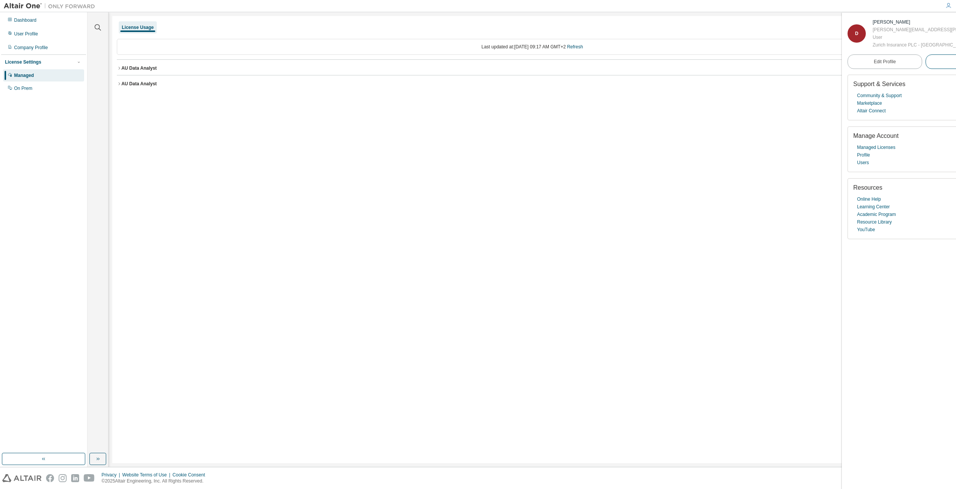
click at [758, 60] on button "Logout" at bounding box center [963, 61] width 75 height 14
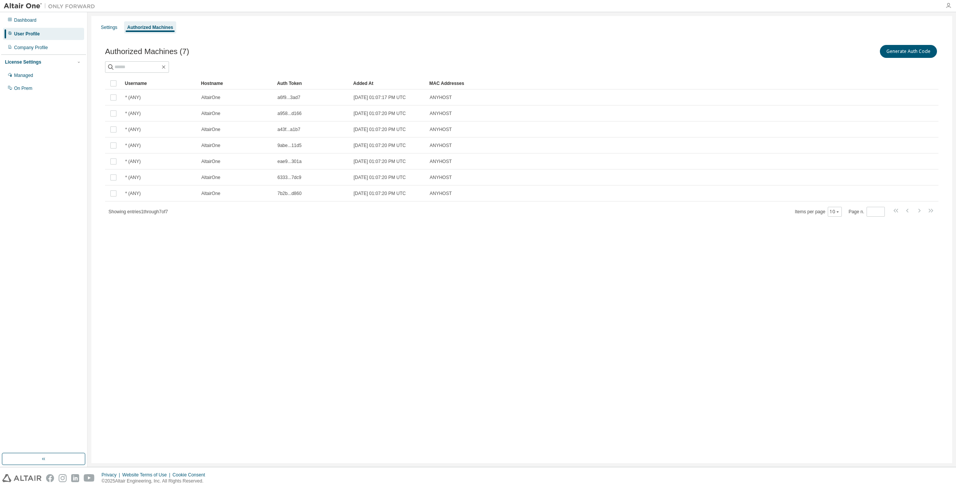
click at [757, 5] on icon "button" at bounding box center [949, 6] width 6 height 6
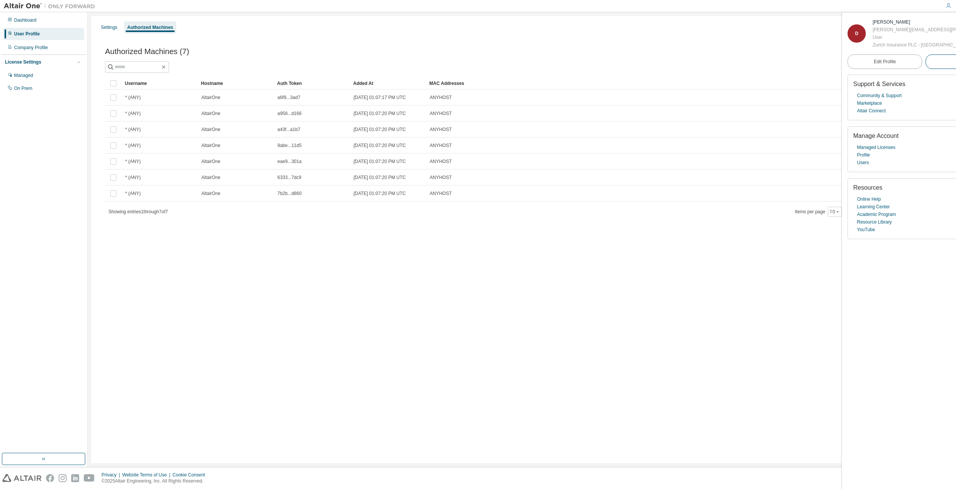
click at [757, 64] on span "Logout" at bounding box center [963, 62] width 14 height 8
